Goal: Navigation & Orientation: Find specific page/section

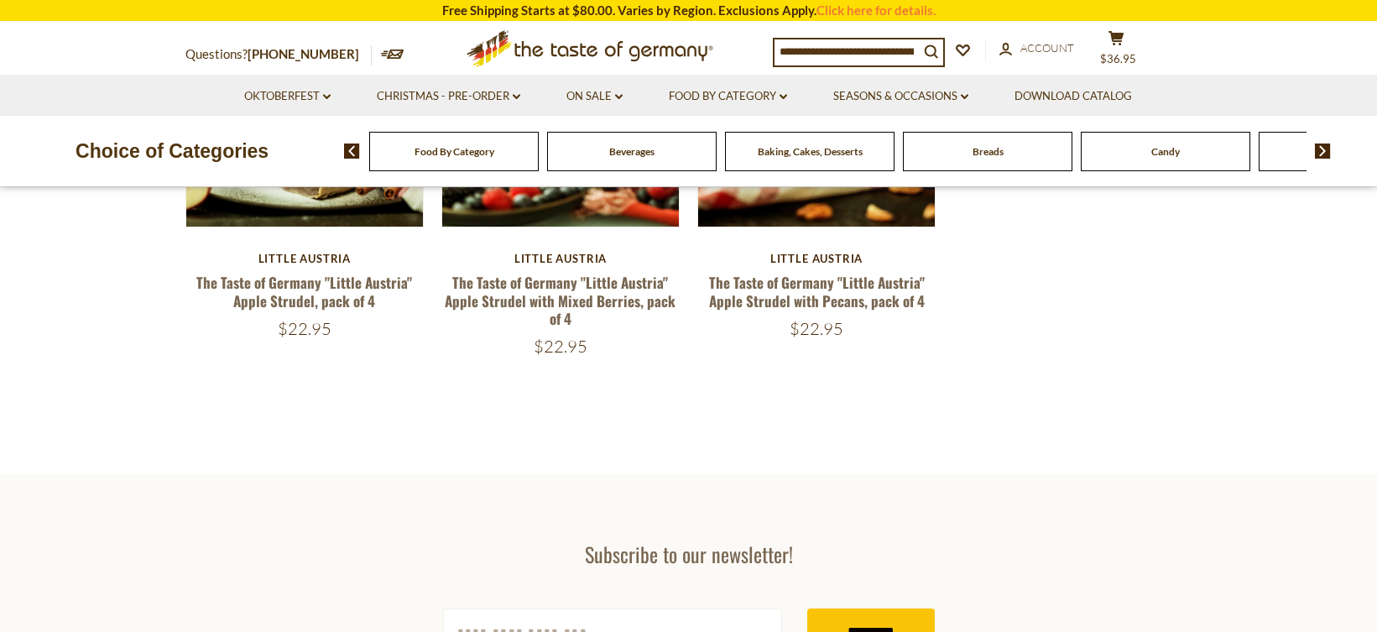
scroll to position [433, 0]
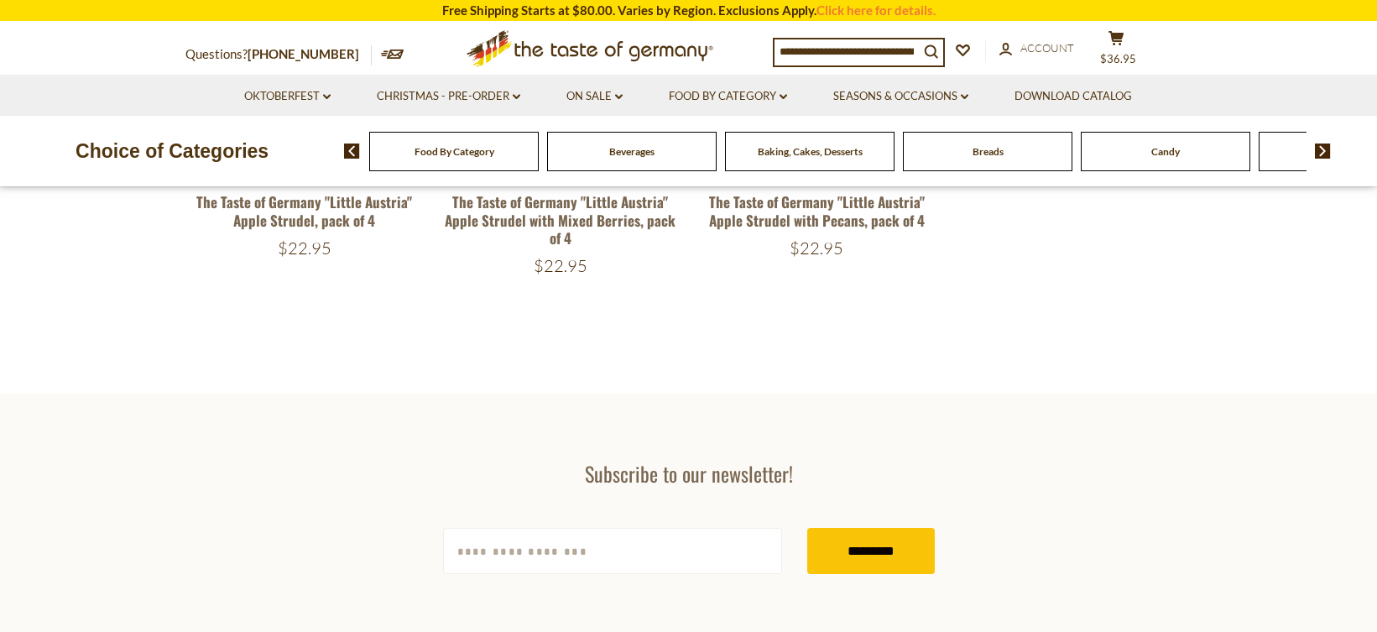
click at [1318, 150] on img at bounding box center [1323, 150] width 16 height 15
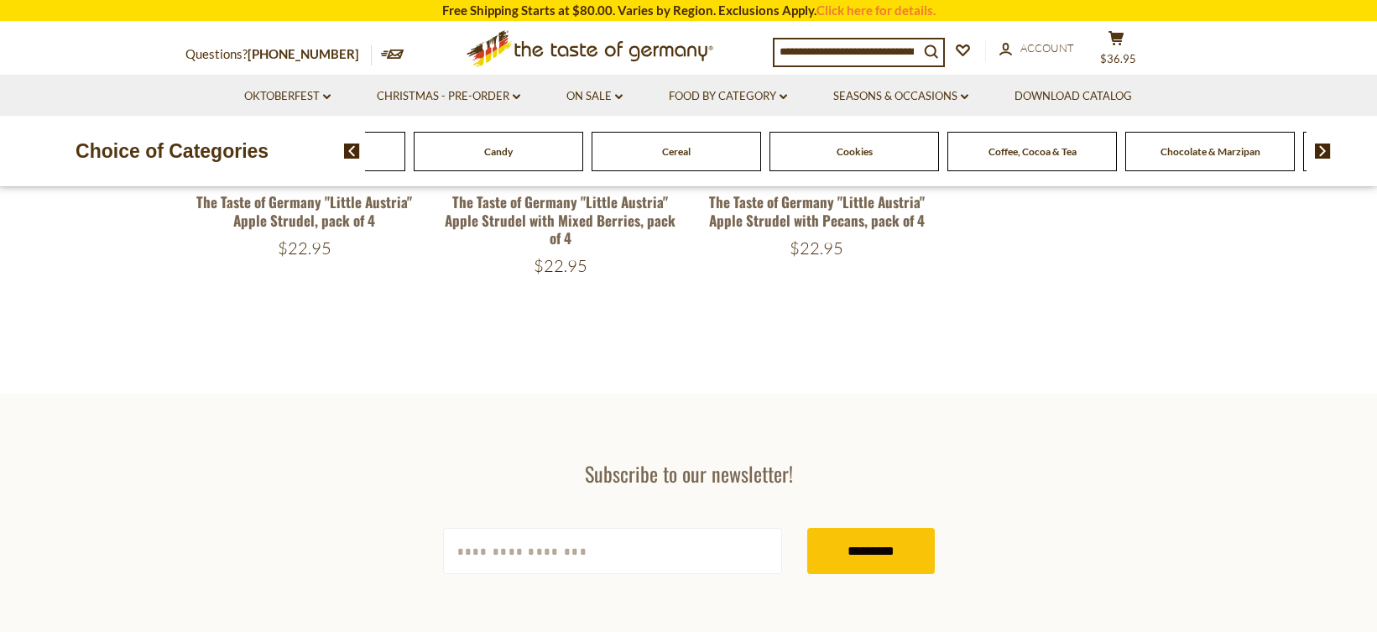
click at [1067, 156] on span "Coffee, Cocoa & Tea" at bounding box center [1032, 151] width 88 height 13
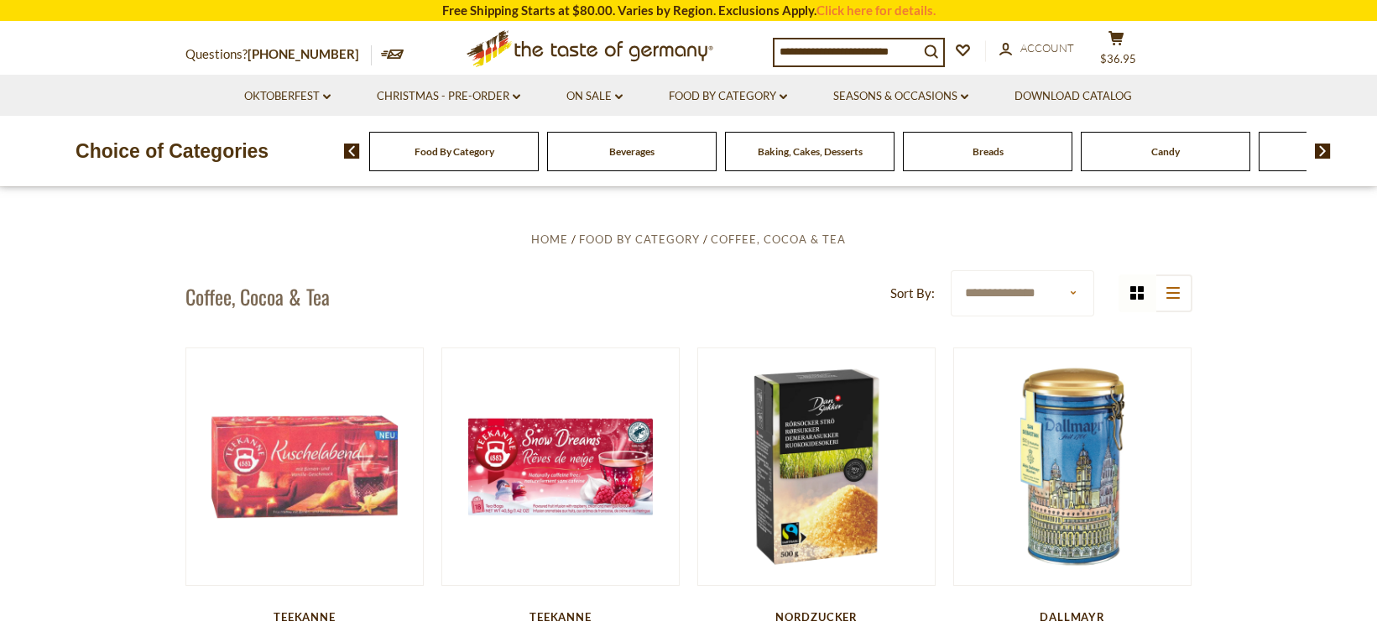
scroll to position [530, 0]
